Goal: Information Seeking & Learning: Compare options

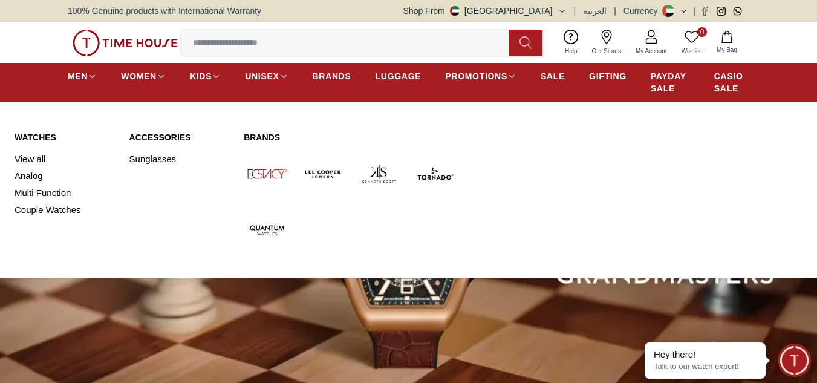
click at [318, 177] on img at bounding box center [323, 174] width 47 height 47
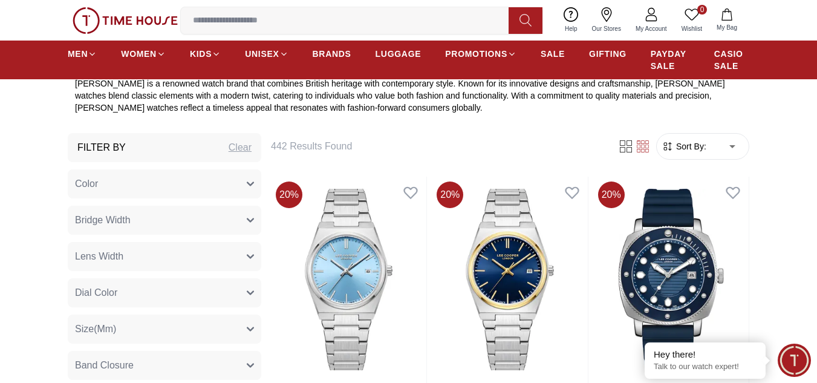
scroll to position [454, 0]
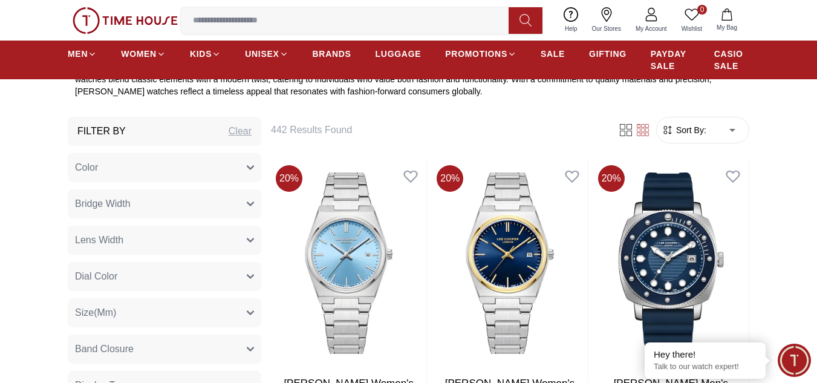
click at [243, 177] on button "Color" at bounding box center [164, 167] width 193 height 29
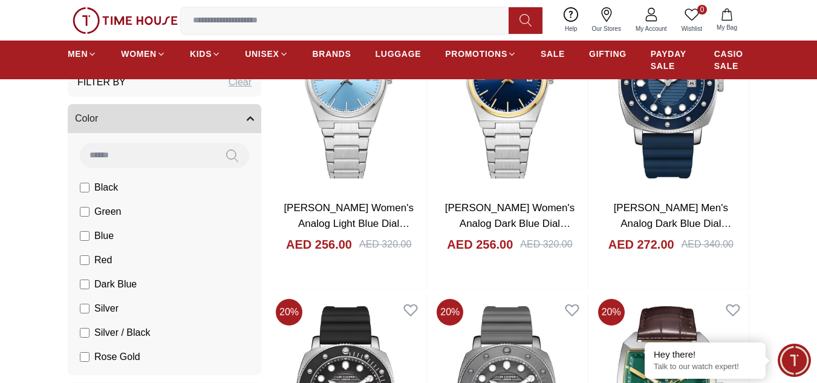
scroll to position [662, 0]
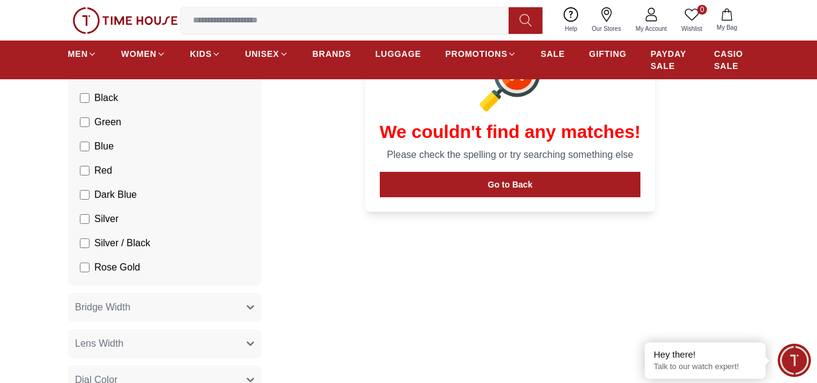
scroll to position [613, 0]
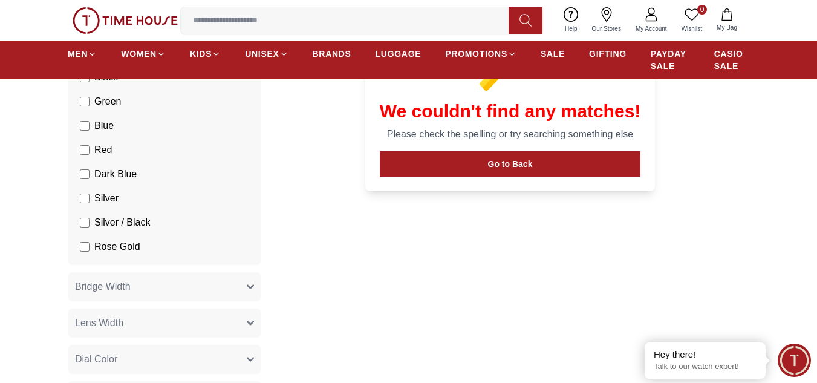
click at [82, 252] on label "Rose Gold" at bounding box center [110, 246] width 60 height 15
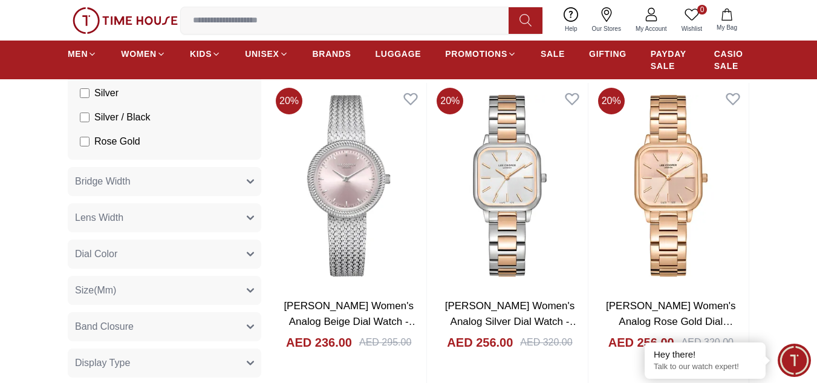
scroll to position [3950, 0]
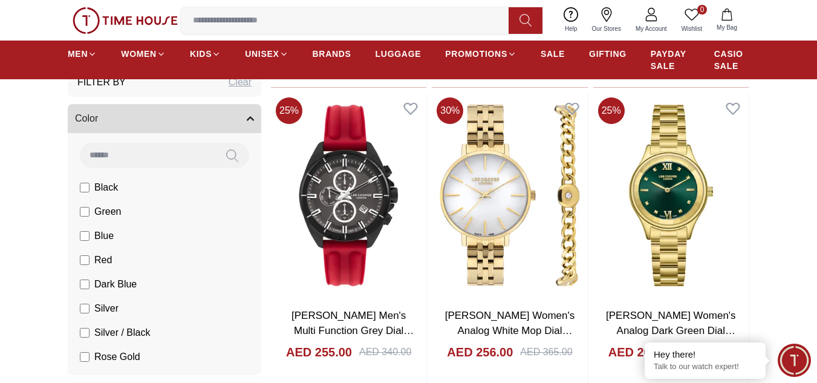
scroll to position [5146, 0]
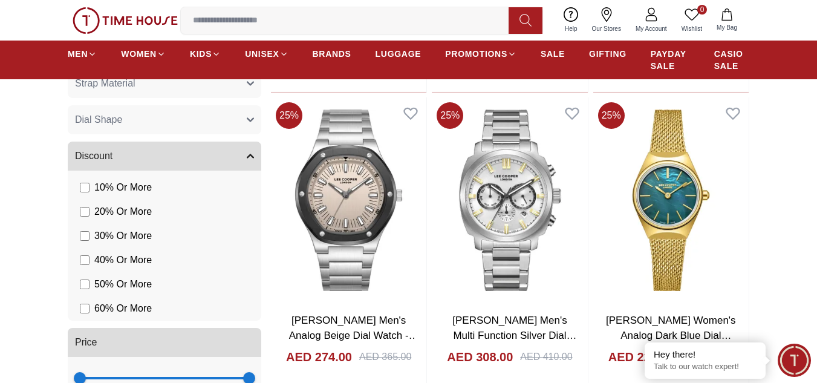
scroll to position [6438, 0]
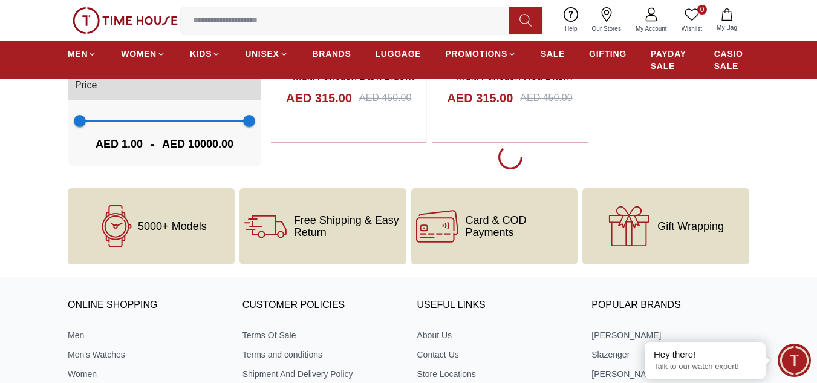
scroll to position [8431, 0]
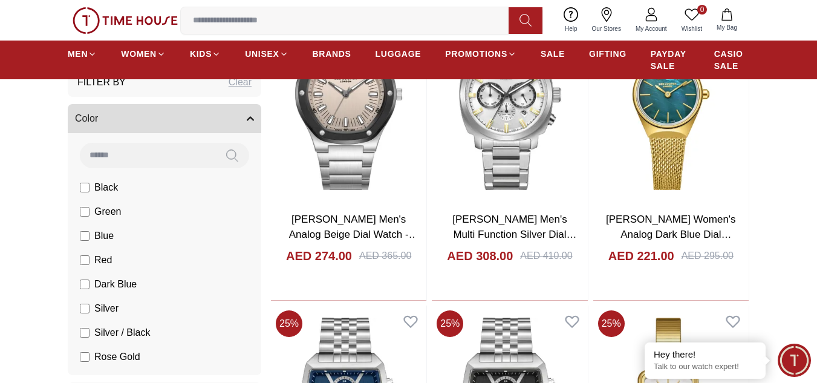
scroll to position [6263, 0]
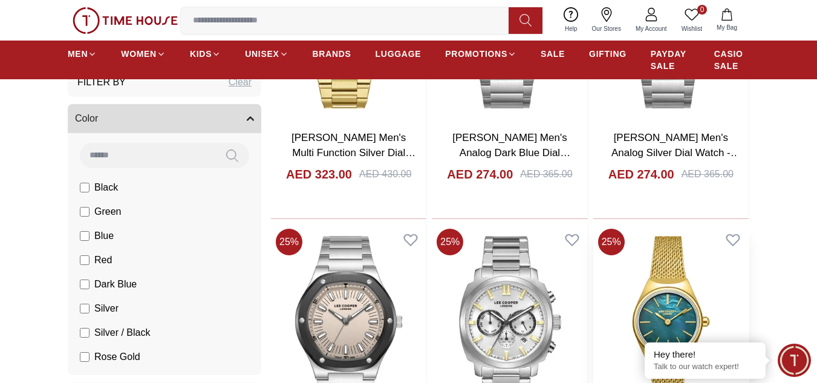
click at [666, 309] on img at bounding box center [670, 327] width 155 height 206
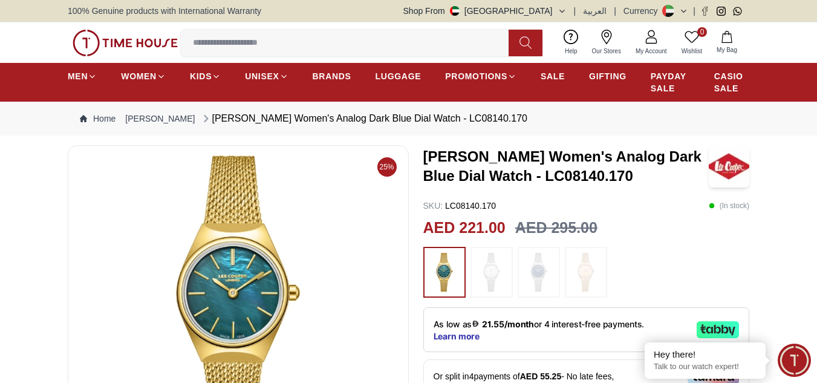
click at [585, 277] on img at bounding box center [586, 272] width 30 height 39
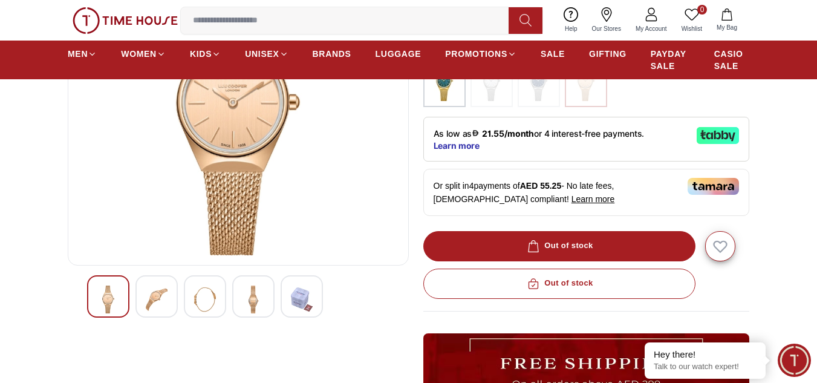
scroll to position [183, 0]
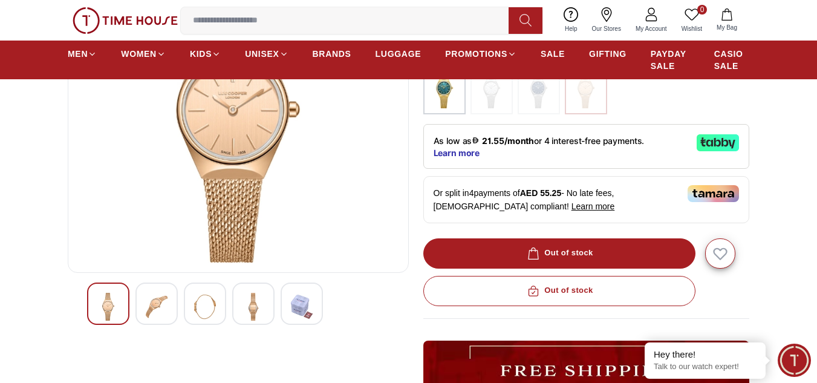
click at [302, 296] on img at bounding box center [302, 307] width 22 height 28
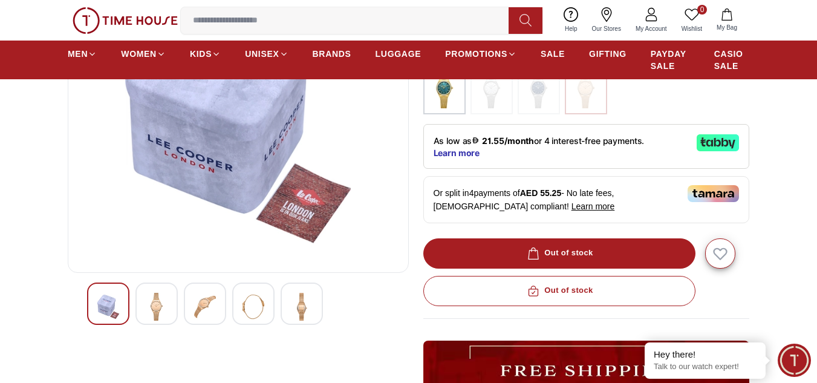
click at [251, 305] on img at bounding box center [253, 307] width 22 height 28
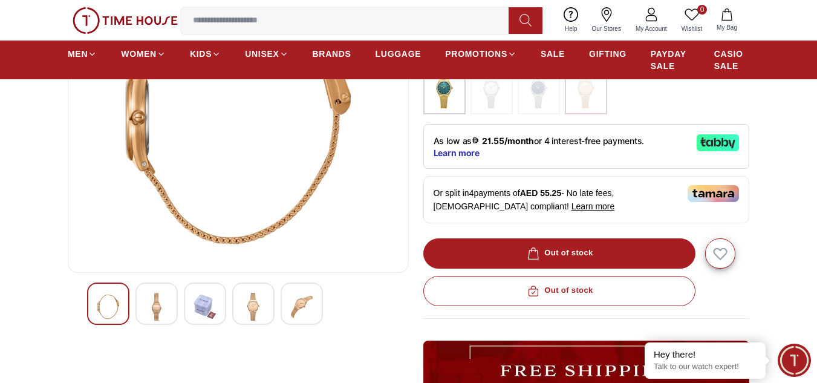
click at [159, 308] on img at bounding box center [157, 307] width 22 height 28
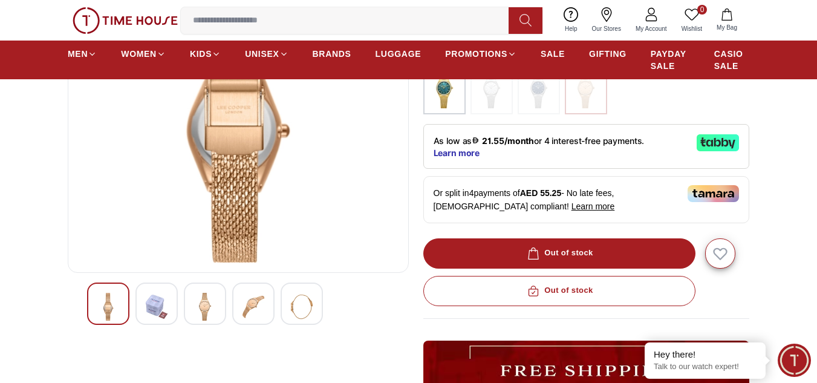
click at [115, 306] on img at bounding box center [108, 307] width 22 height 28
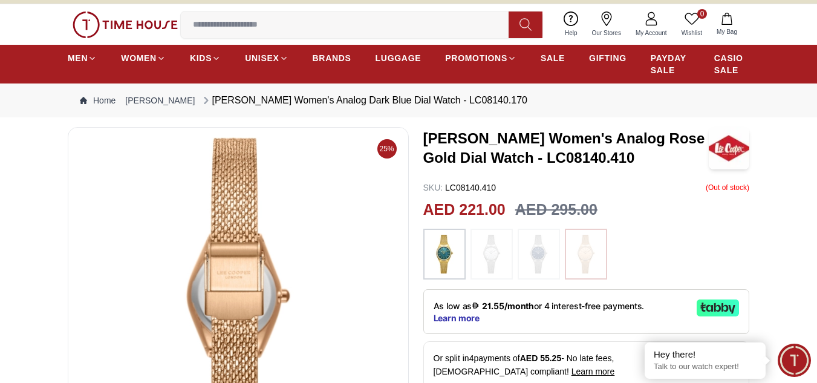
scroll to position [0, 0]
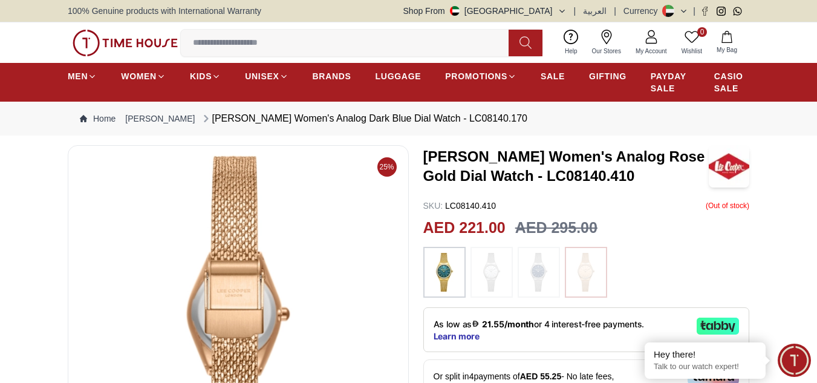
click at [446, 270] on img at bounding box center [444, 272] width 30 height 39
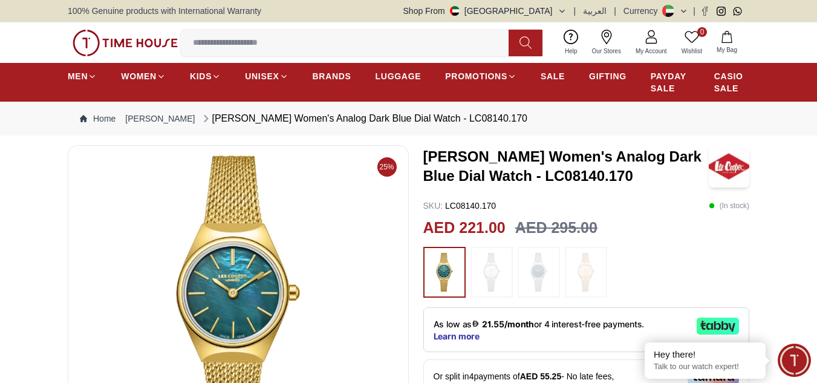
click at [585, 271] on img at bounding box center [586, 272] width 30 height 39
